Goal: Register for event/course

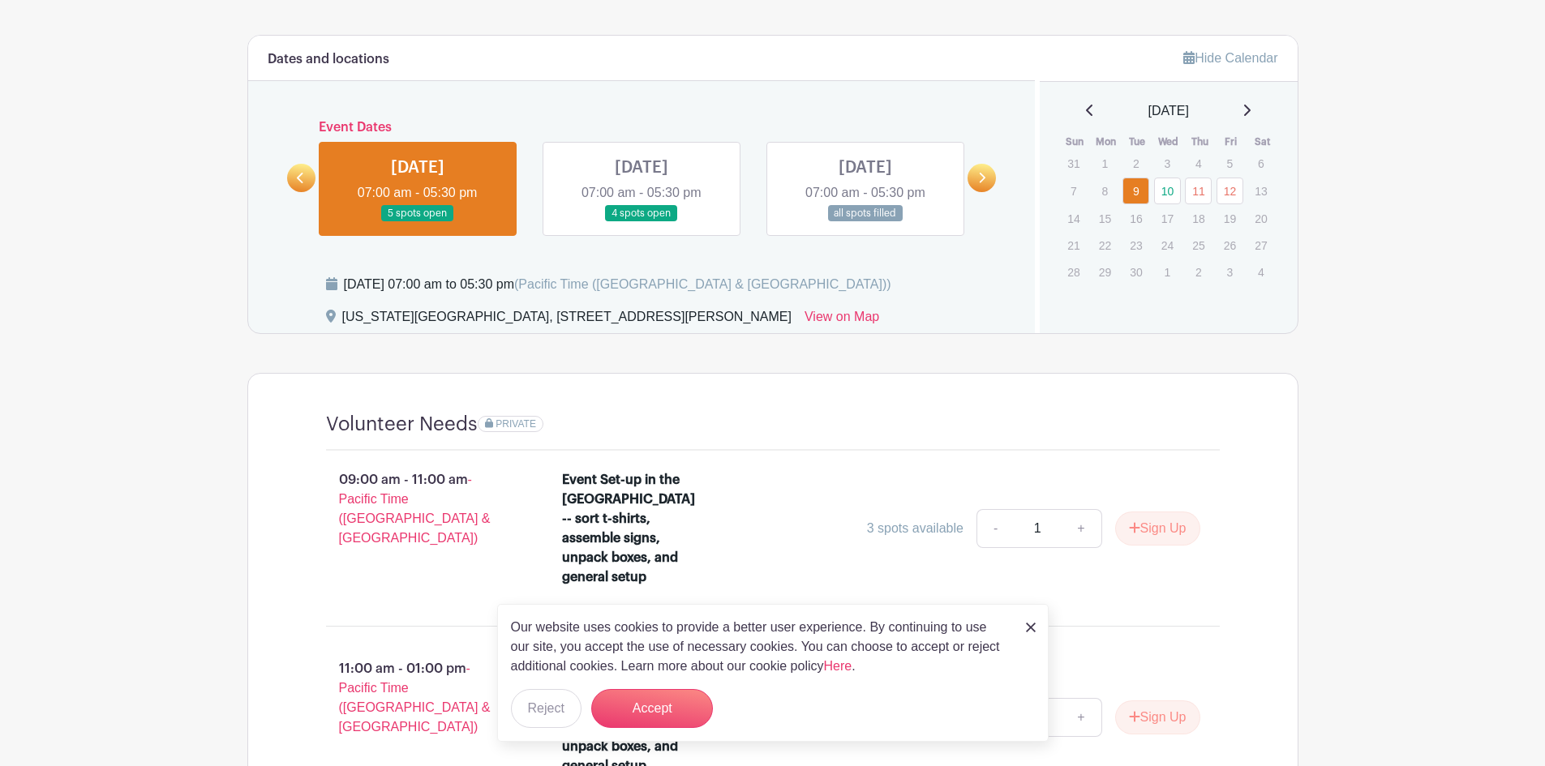
scroll to position [568, 0]
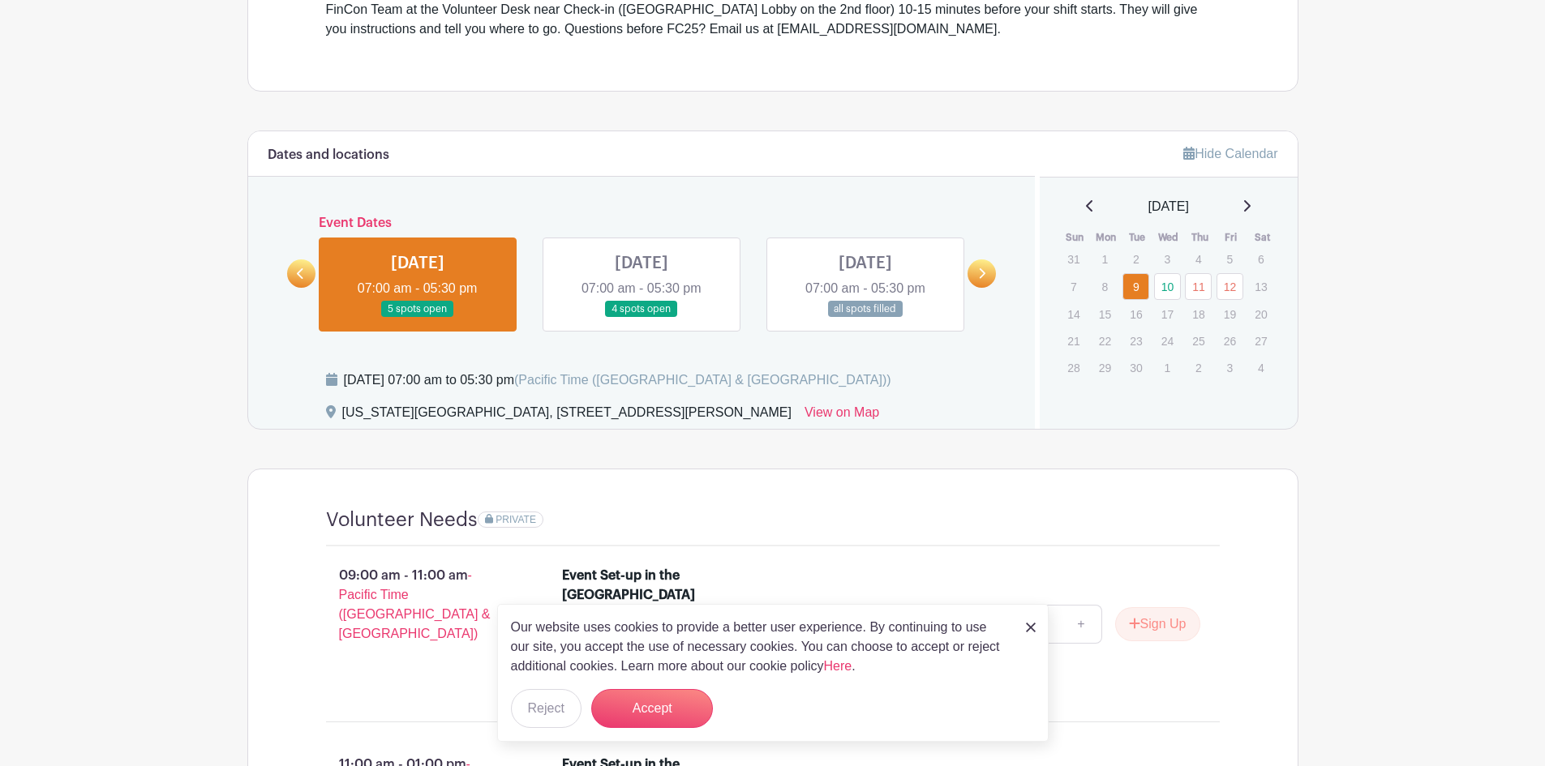
click at [641, 318] on link at bounding box center [641, 318] width 0 height 0
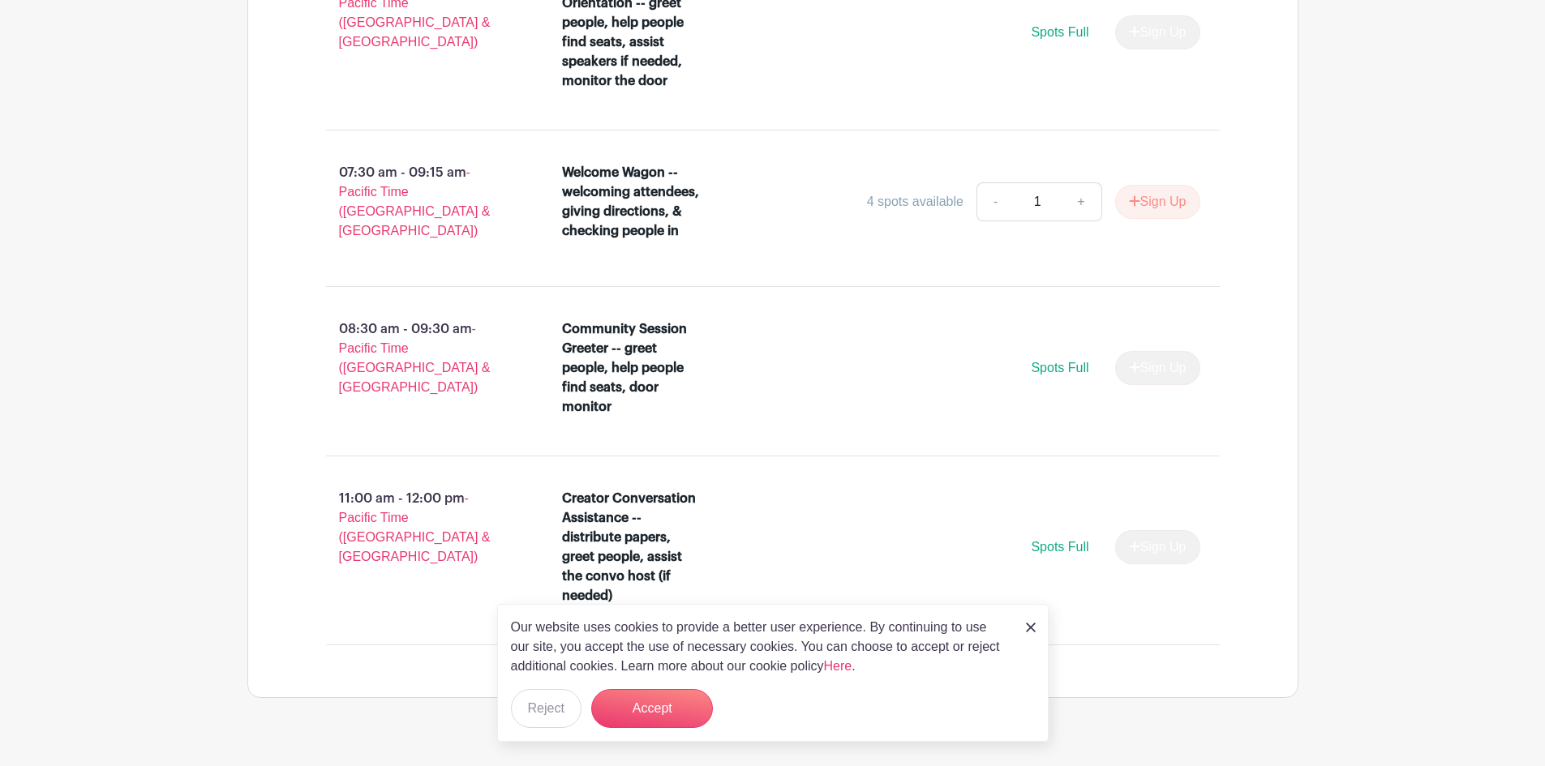
scroll to position [1186, 0]
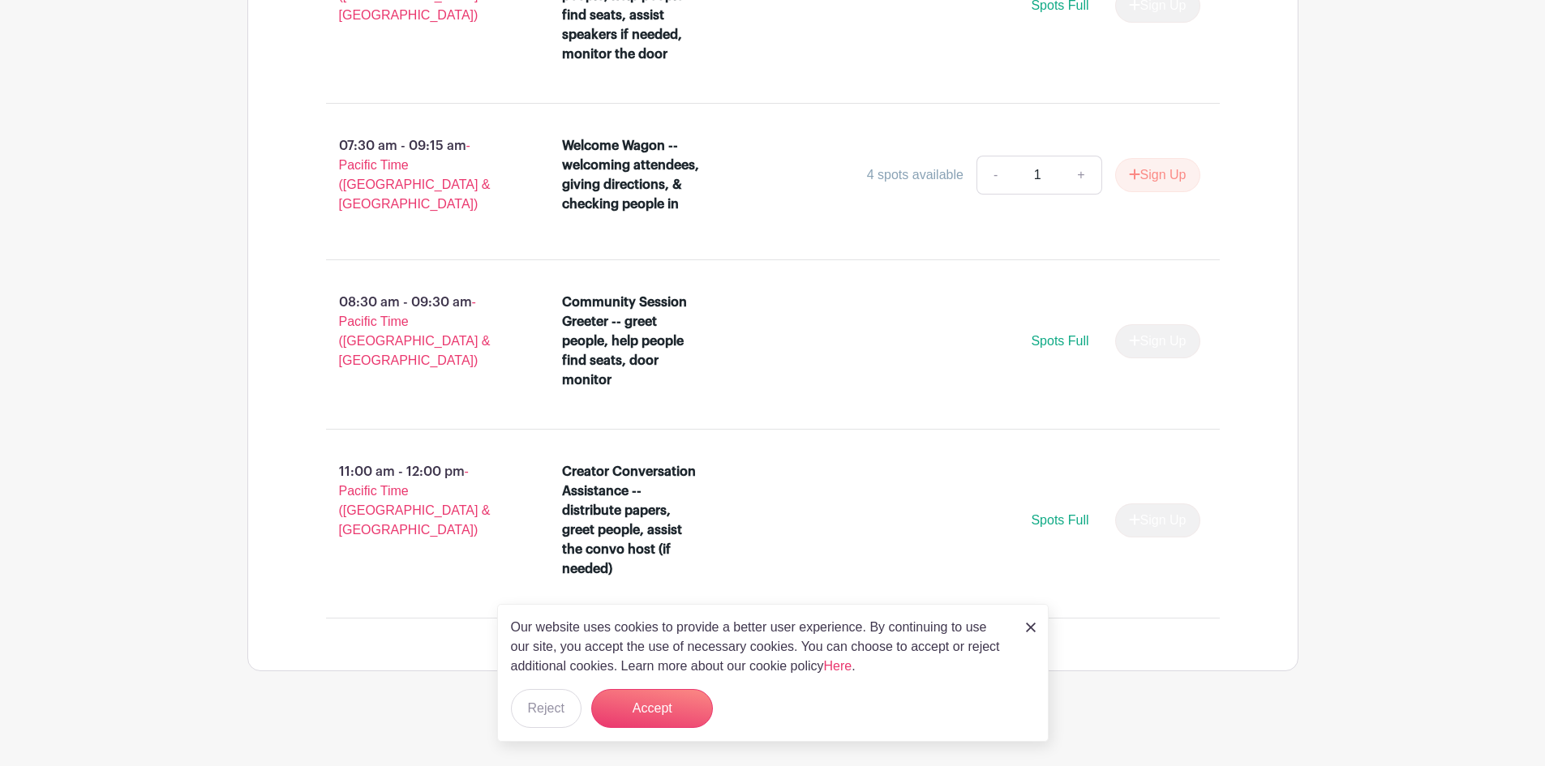
click at [1026, 625] on img at bounding box center [1031, 628] width 10 height 10
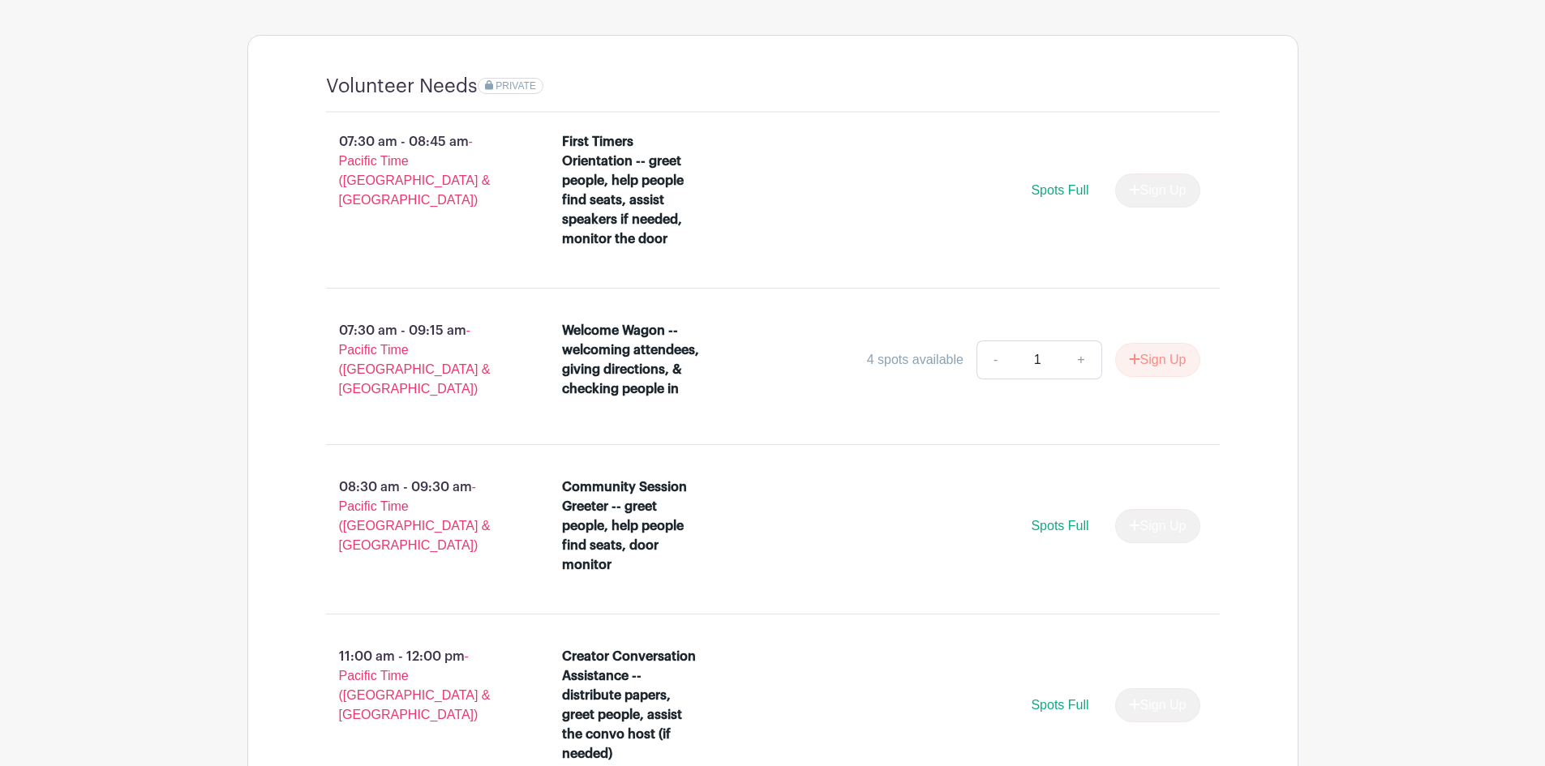
scroll to position [781, 0]
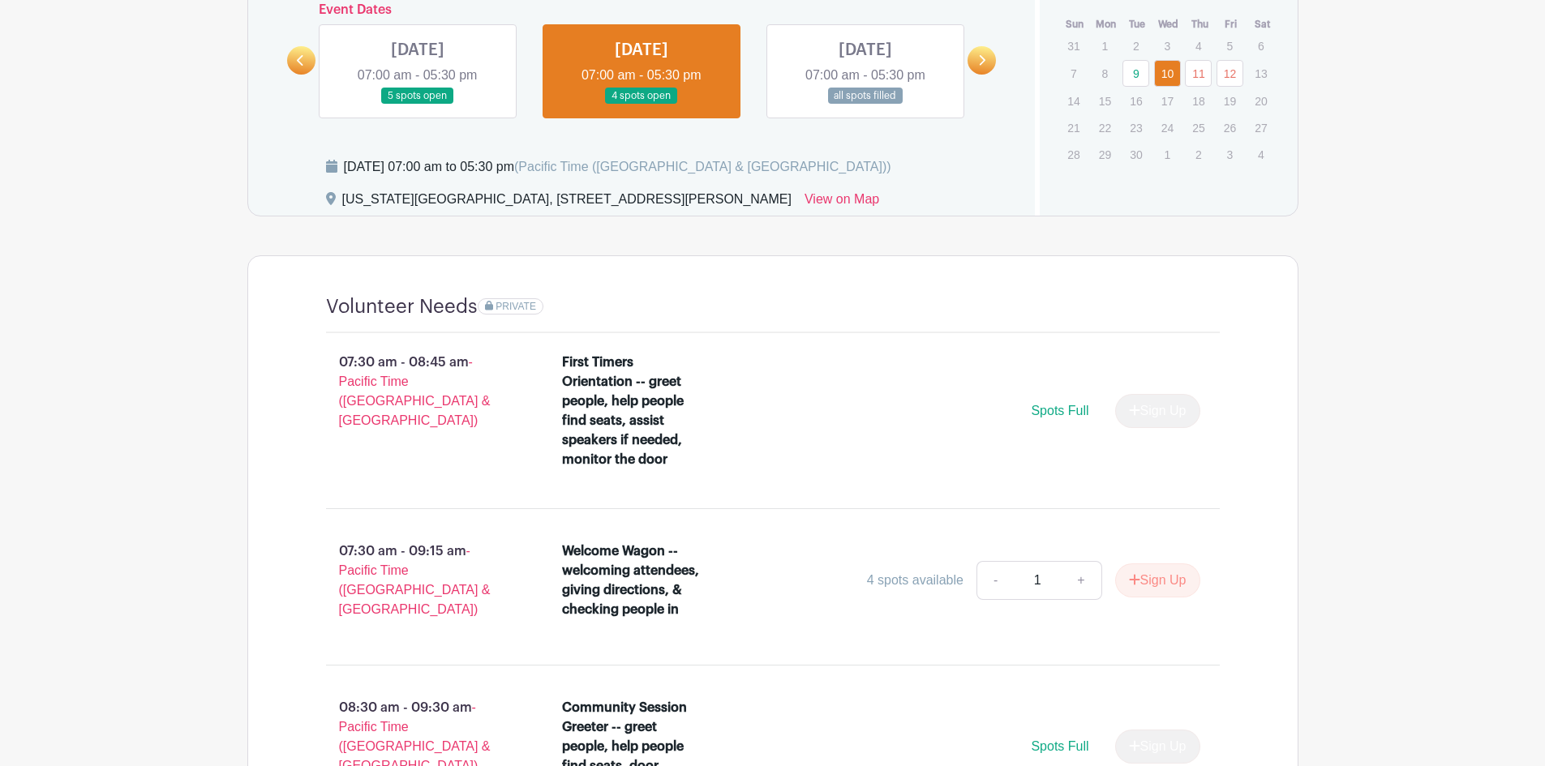
click at [865, 105] on link at bounding box center [865, 105] width 0 height 0
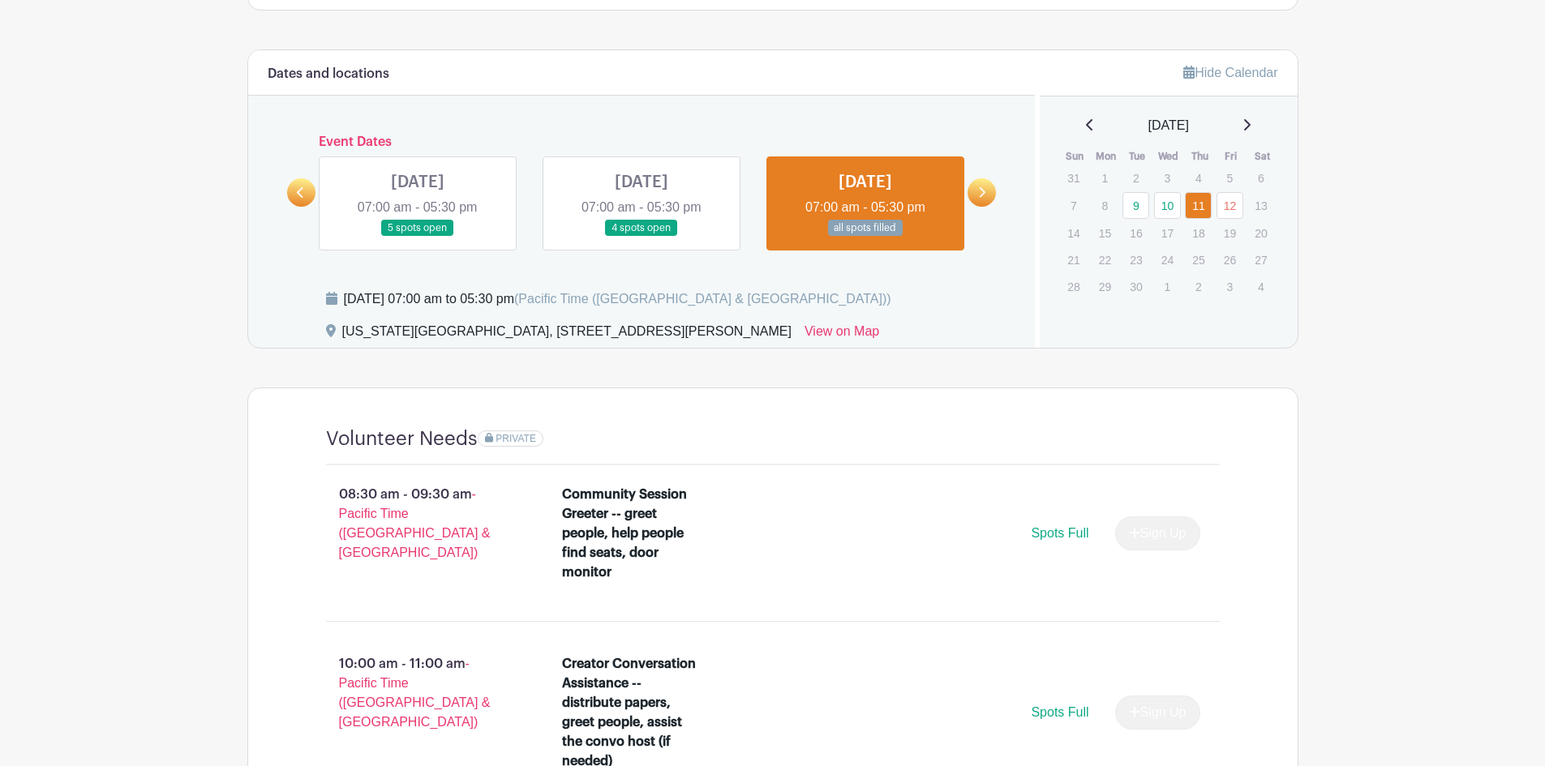
scroll to position [388, 0]
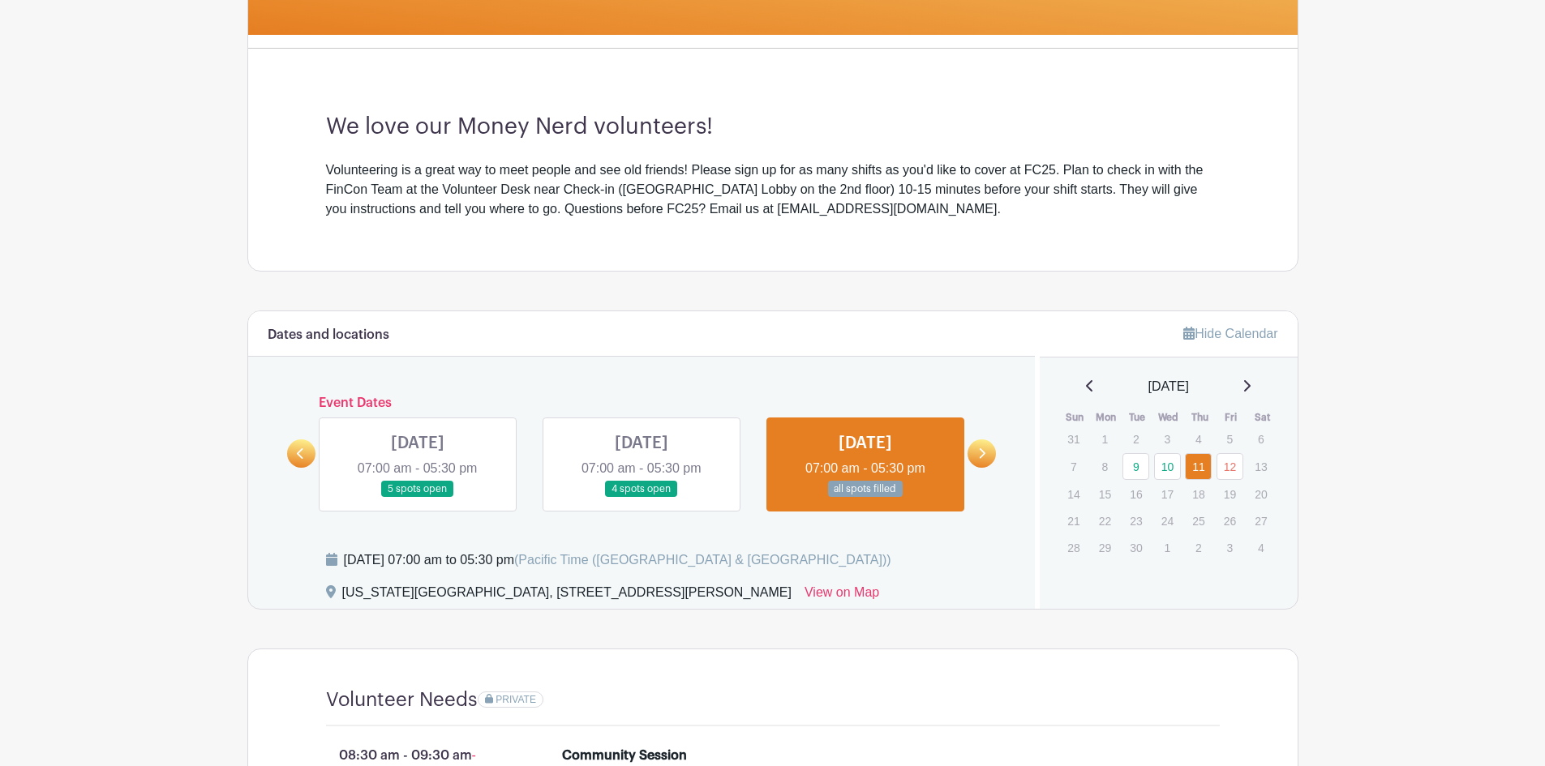
click at [989, 464] on link at bounding box center [981, 453] width 28 height 28
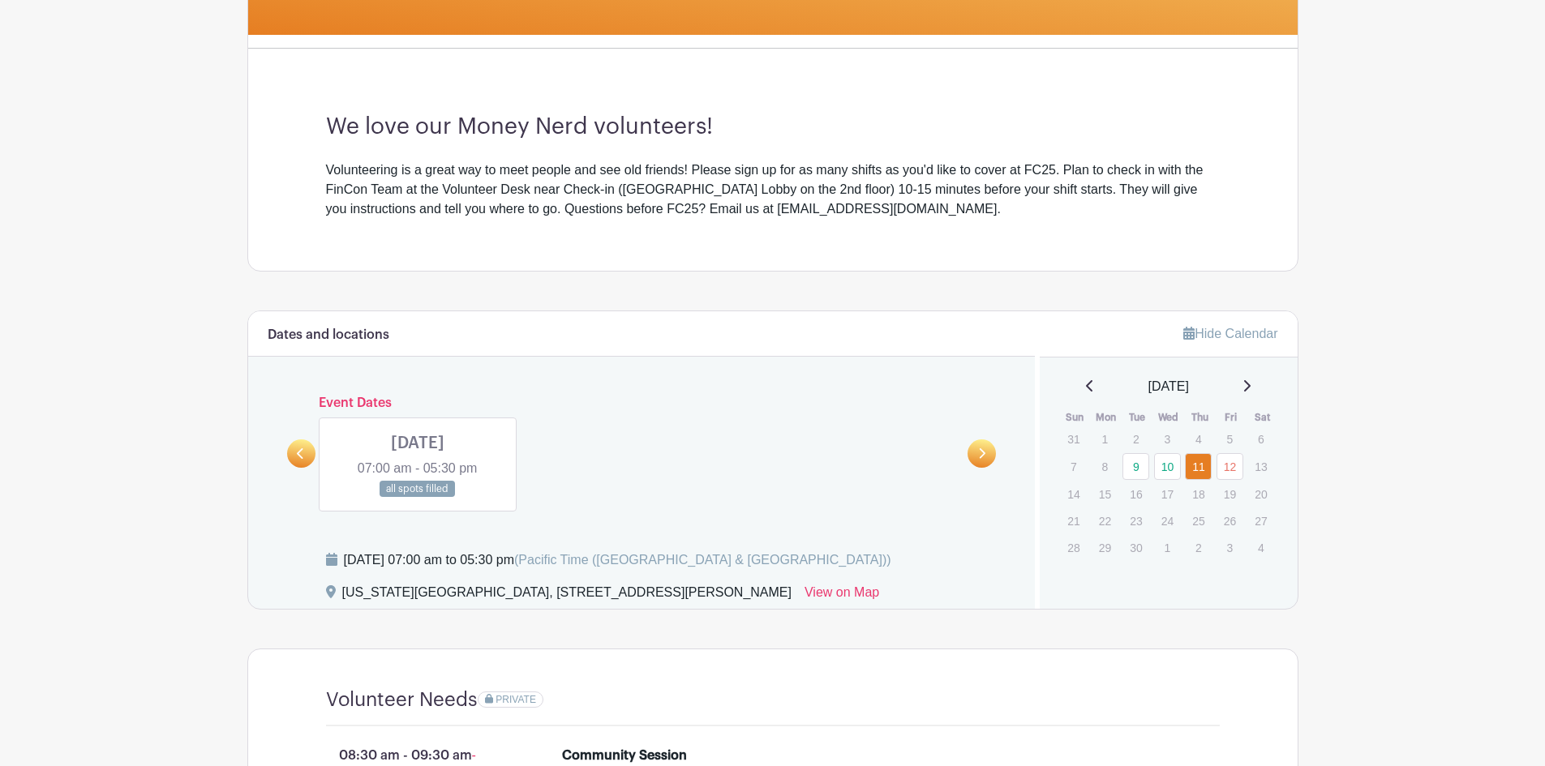
click at [418, 498] on link at bounding box center [418, 498] width 0 height 0
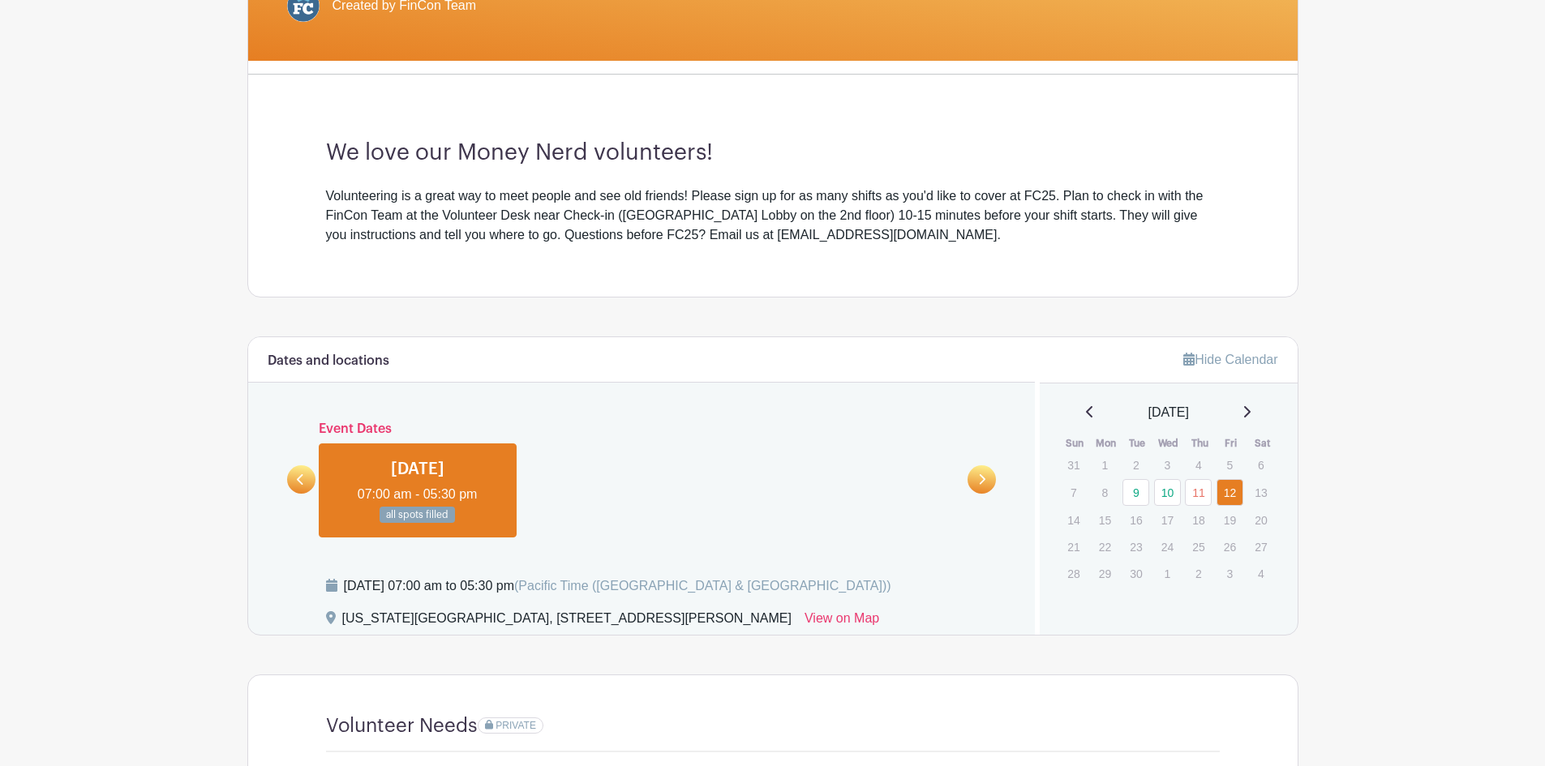
scroll to position [306, 0]
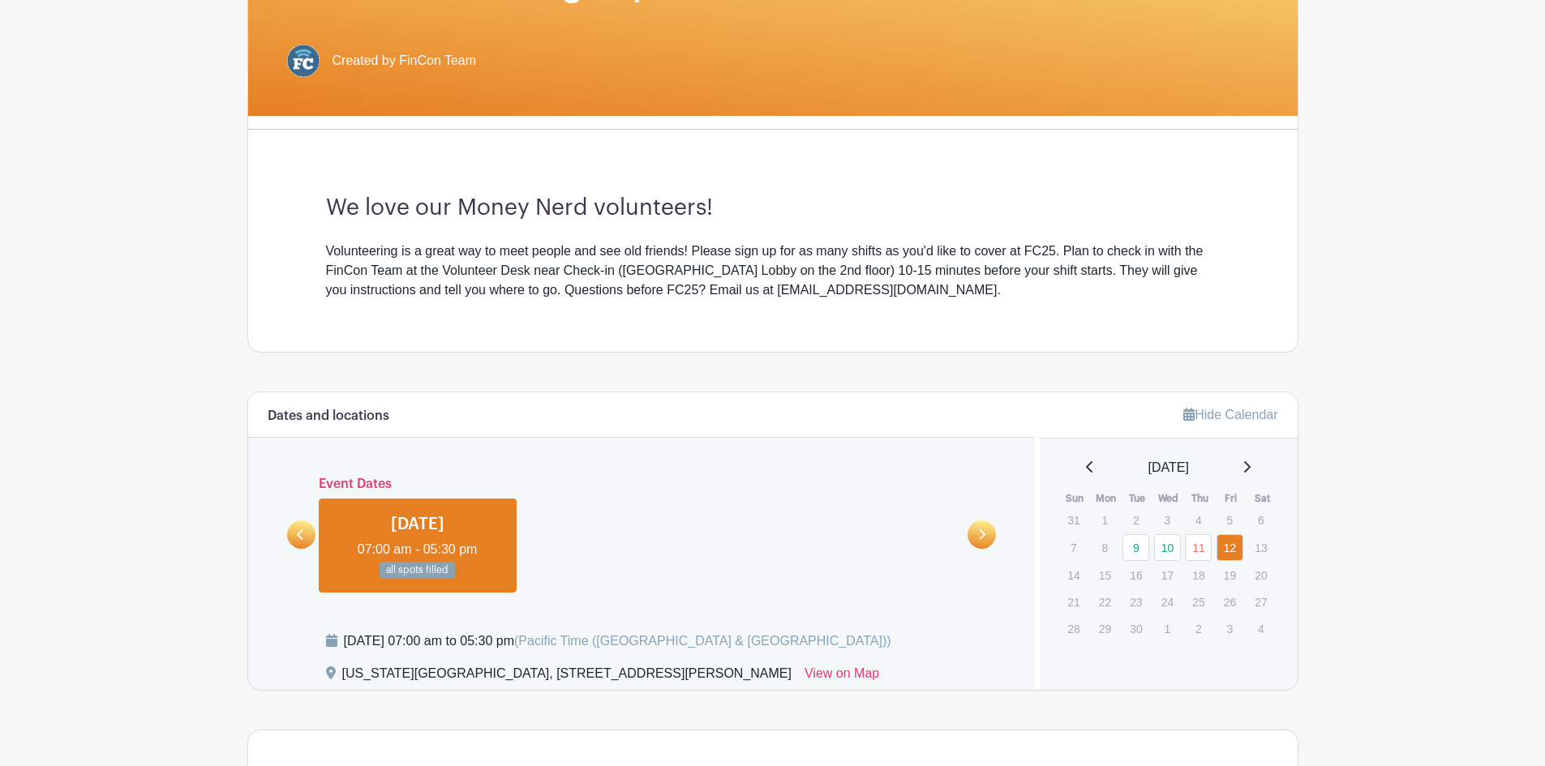
click at [305, 546] on link at bounding box center [301, 535] width 28 height 28
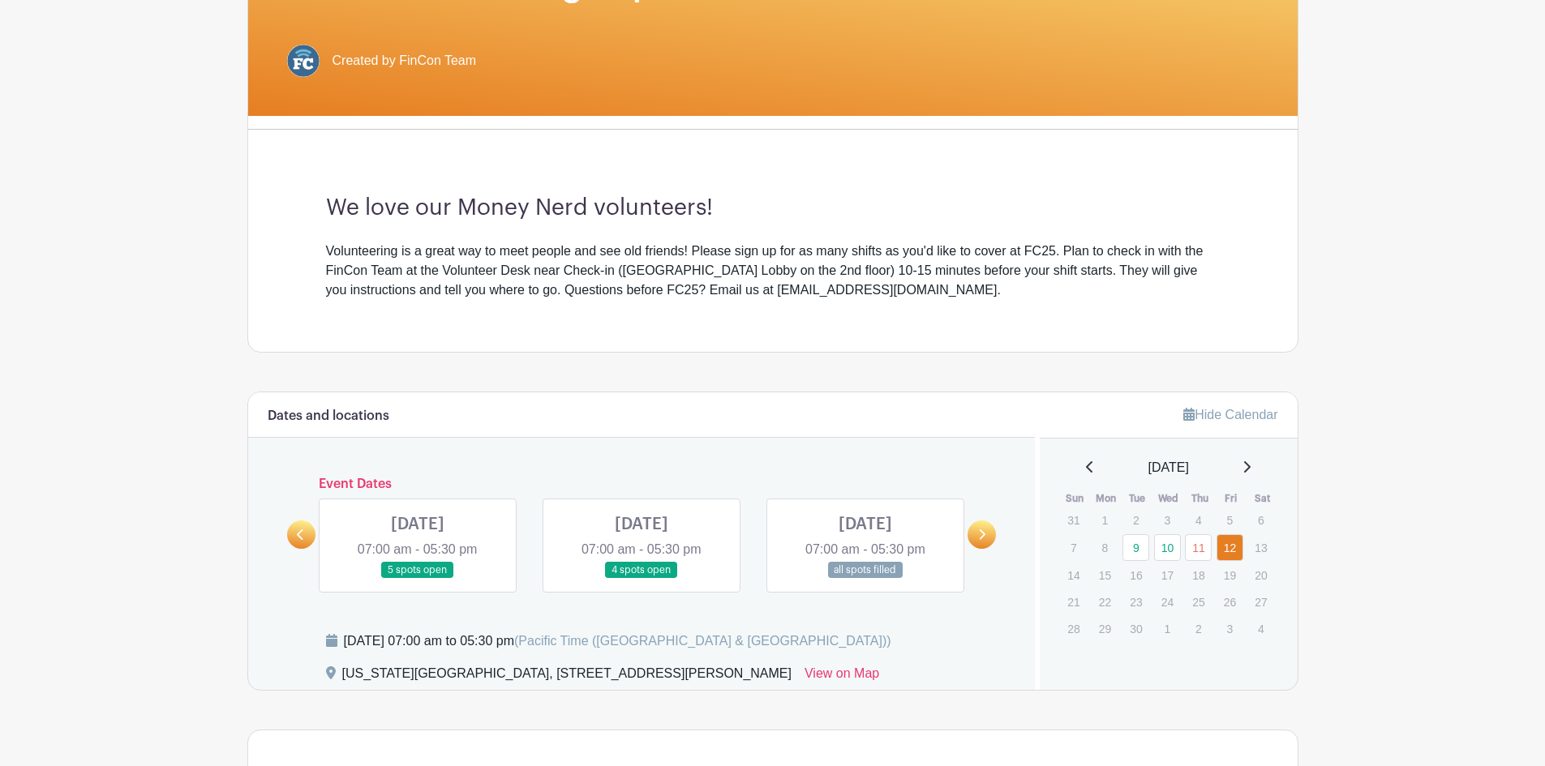
click at [641, 579] on link at bounding box center [641, 579] width 0 height 0
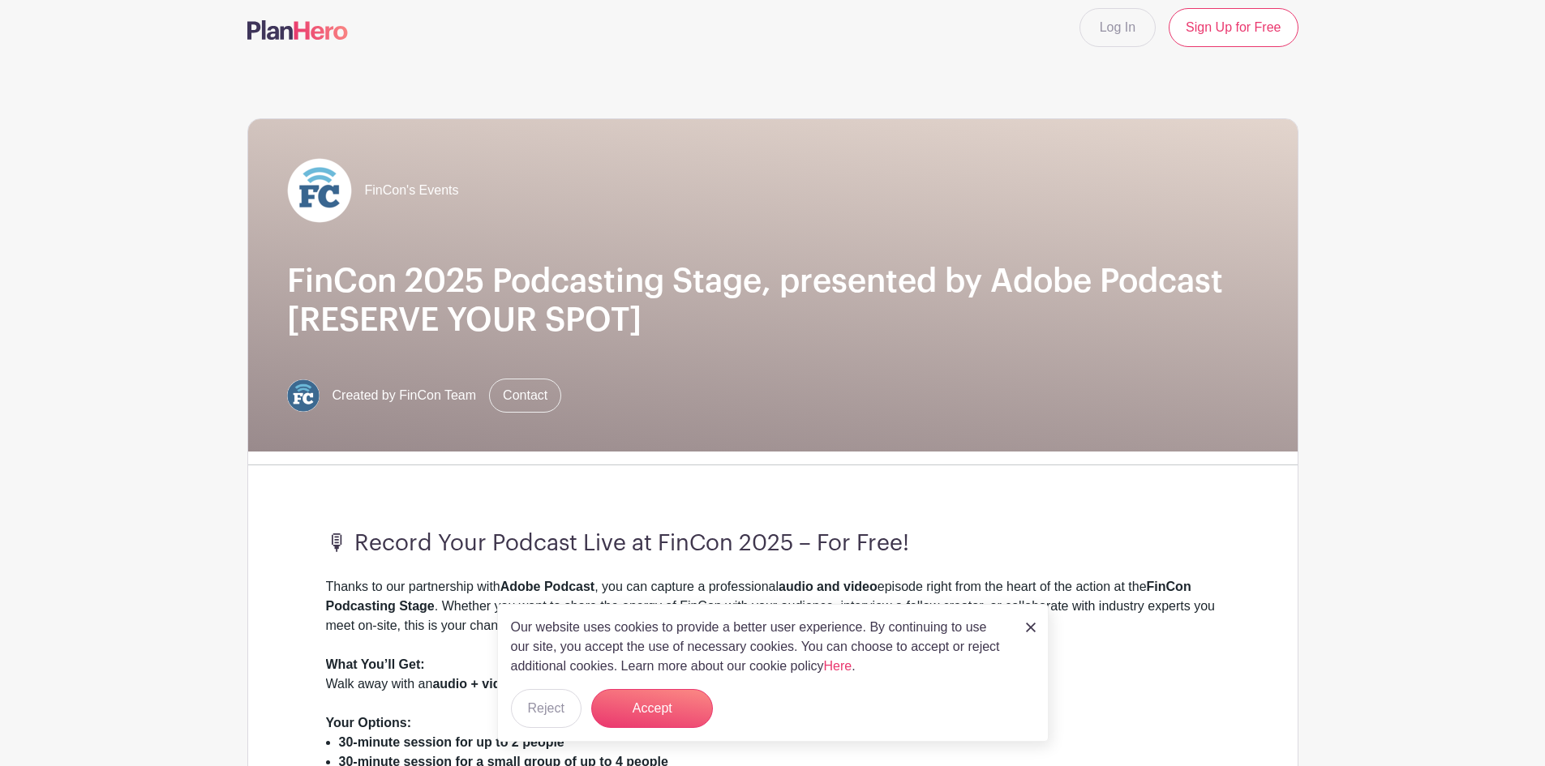
scroll to position [243, 0]
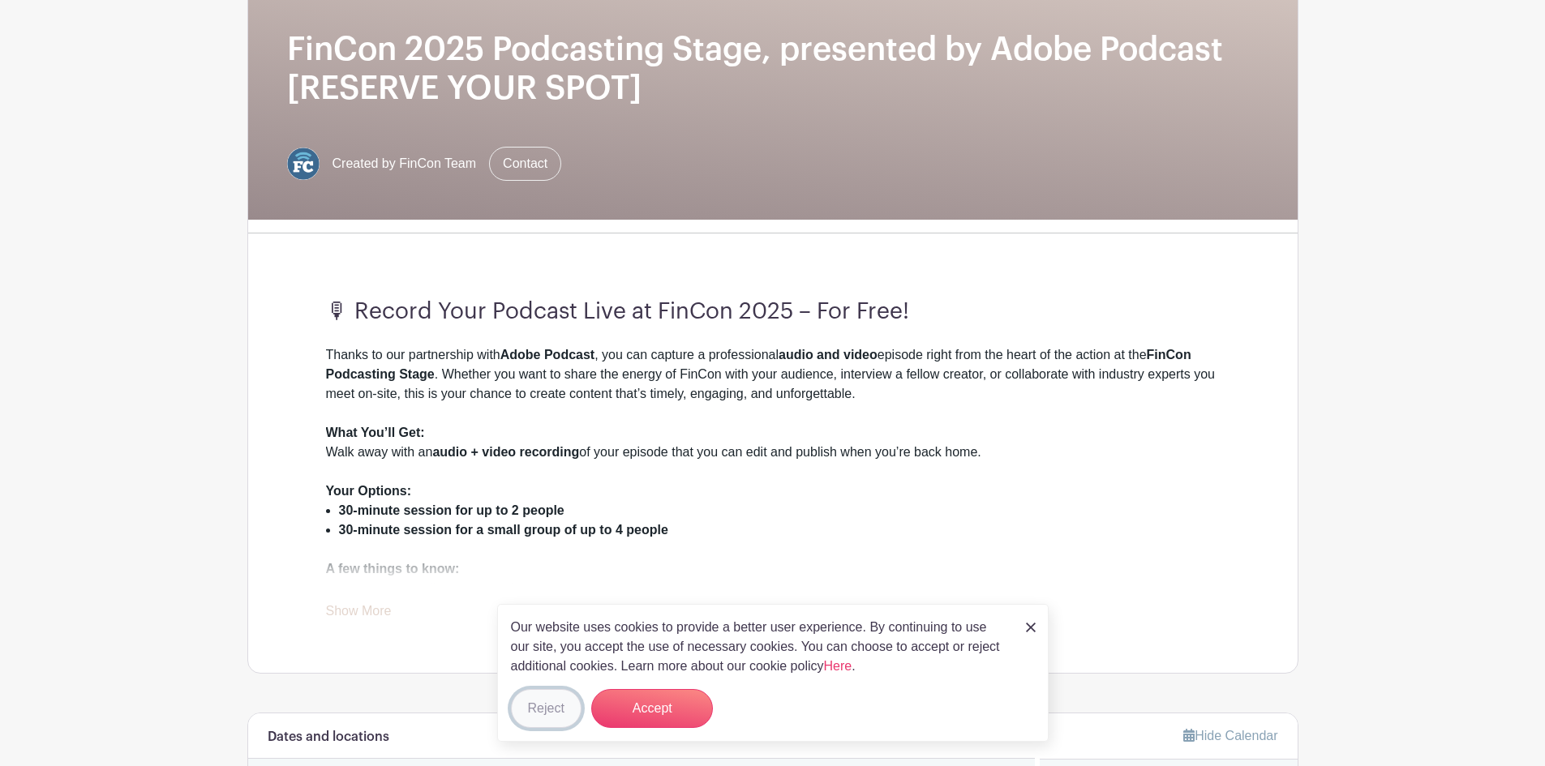
click at [550, 709] on button "Reject" at bounding box center [546, 708] width 71 height 39
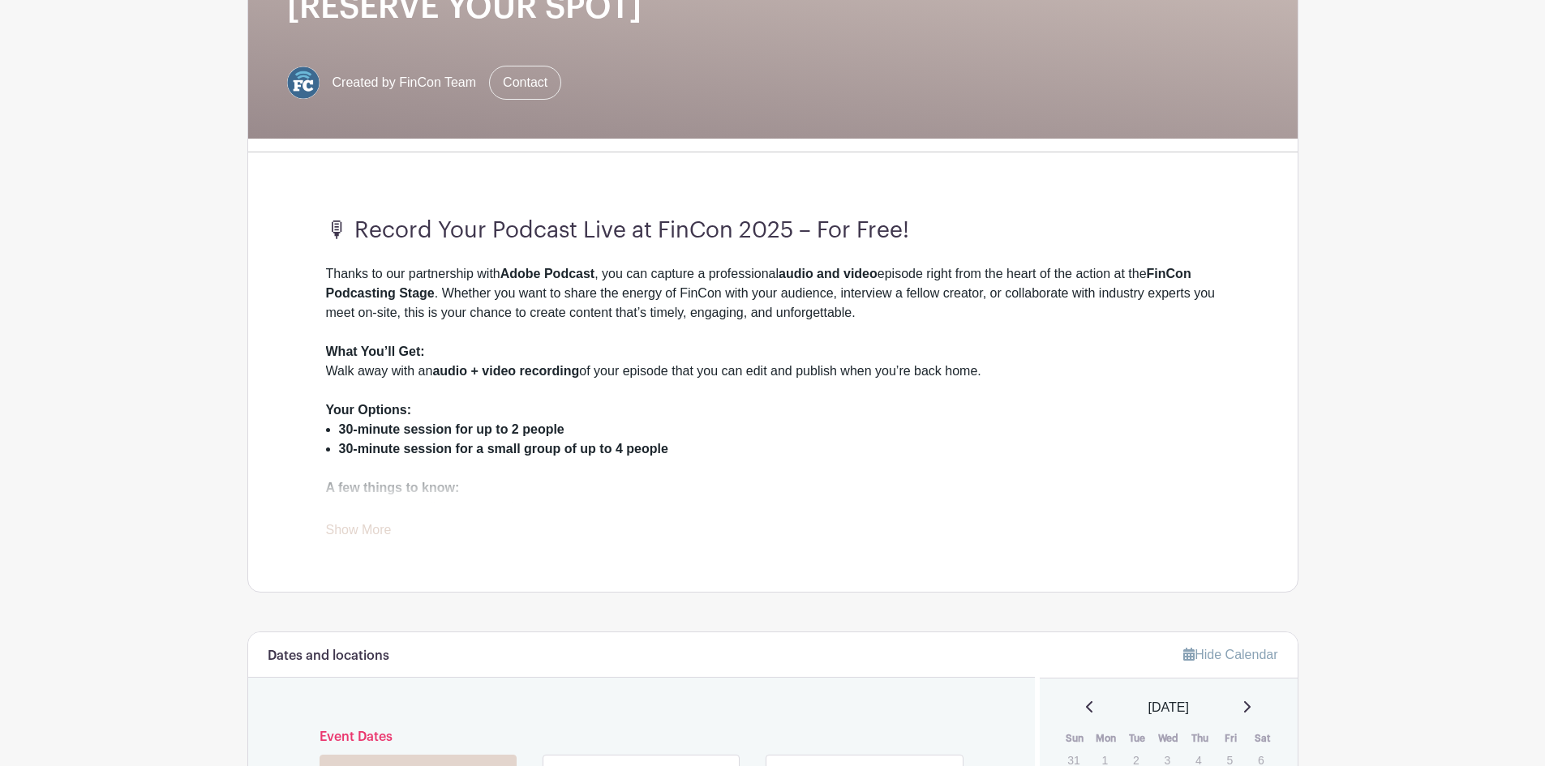
scroll to position [0, 0]
